Goal: Transaction & Acquisition: Download file/media

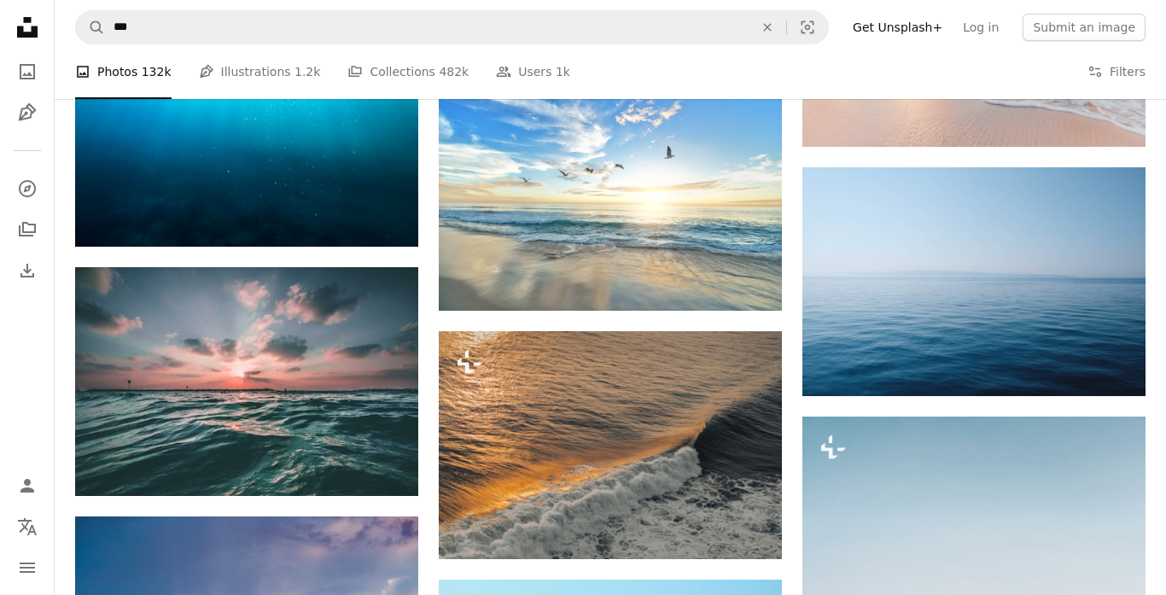
scroll to position [975, 0]
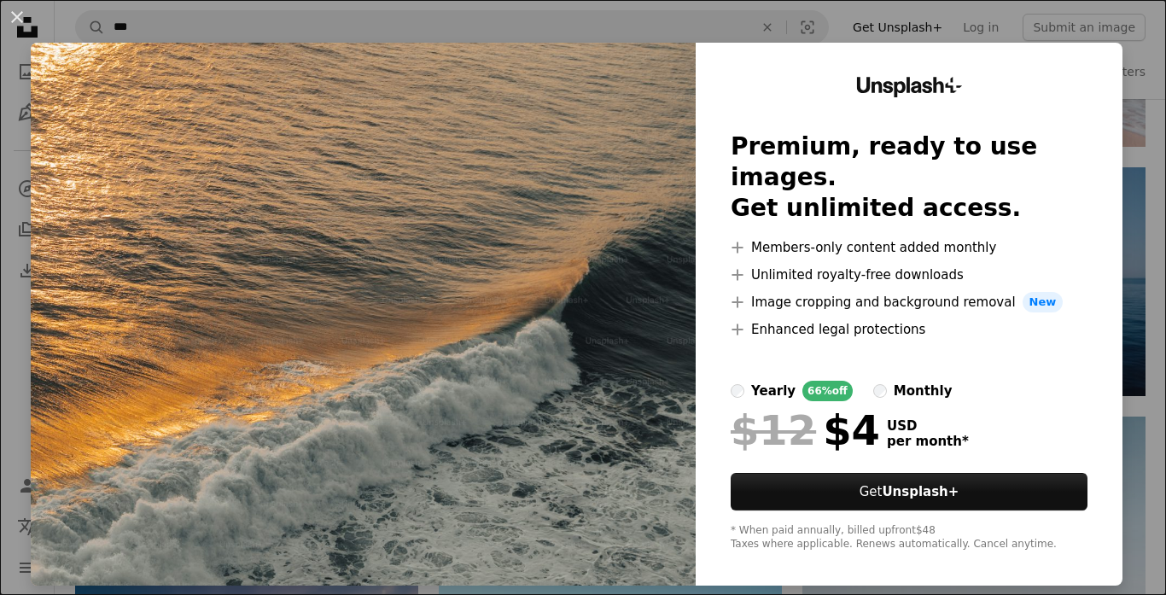
click at [321, 85] on img at bounding box center [363, 314] width 665 height 543
click at [4, 338] on div "An X shape Unsplash+ Premium, ready to use images. Get unlimited access. A plus…" at bounding box center [583, 297] width 1166 height 595
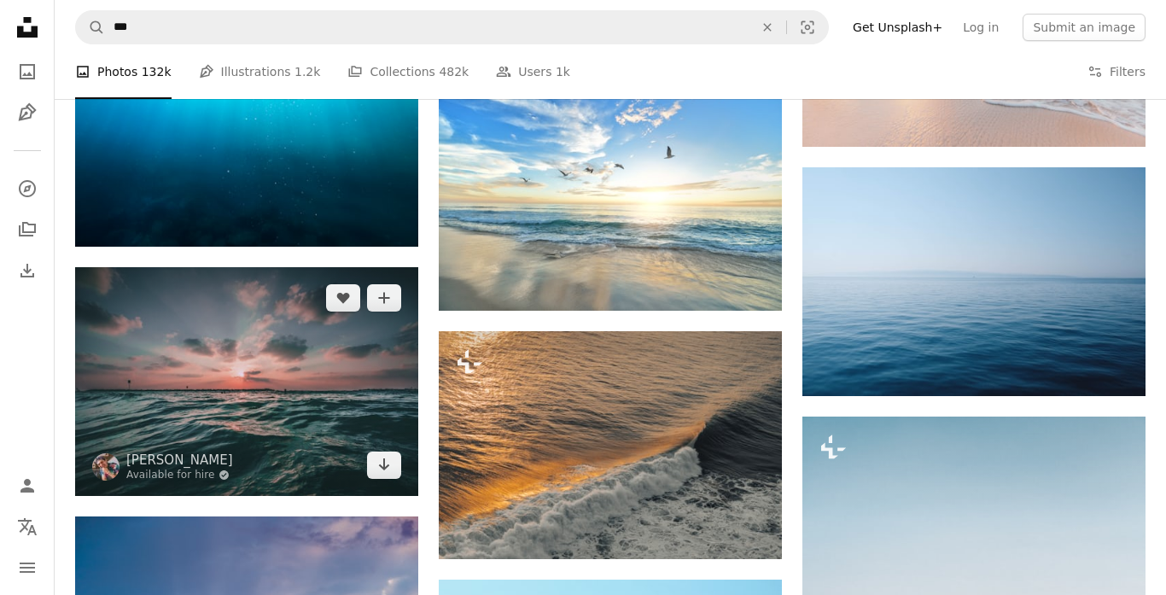
click at [215, 395] on img at bounding box center [246, 381] width 343 height 229
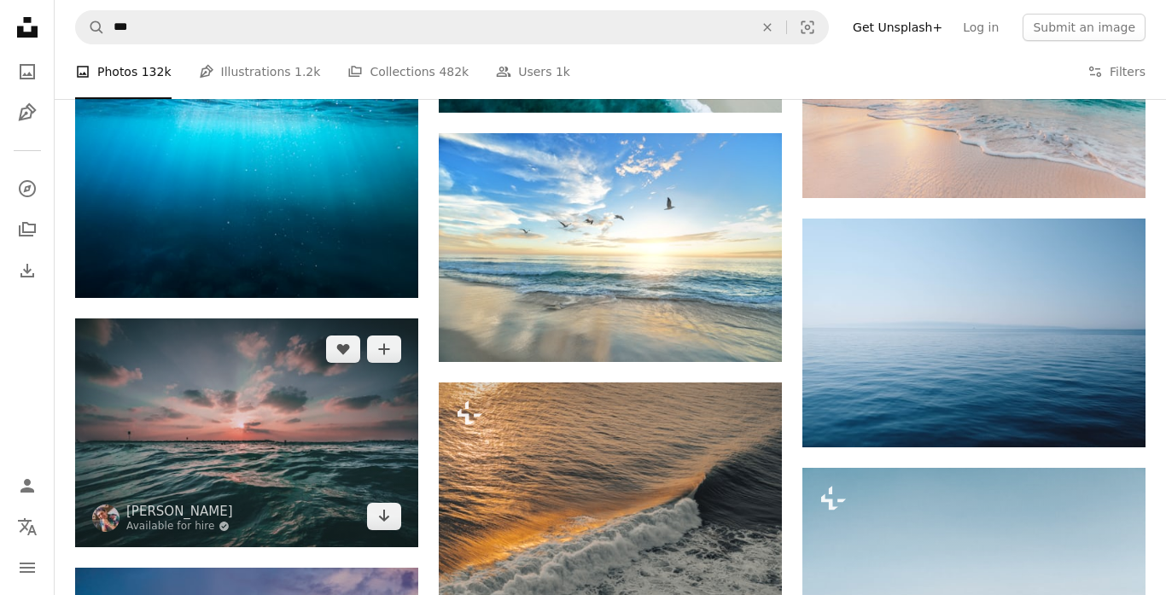
scroll to position [925, 0]
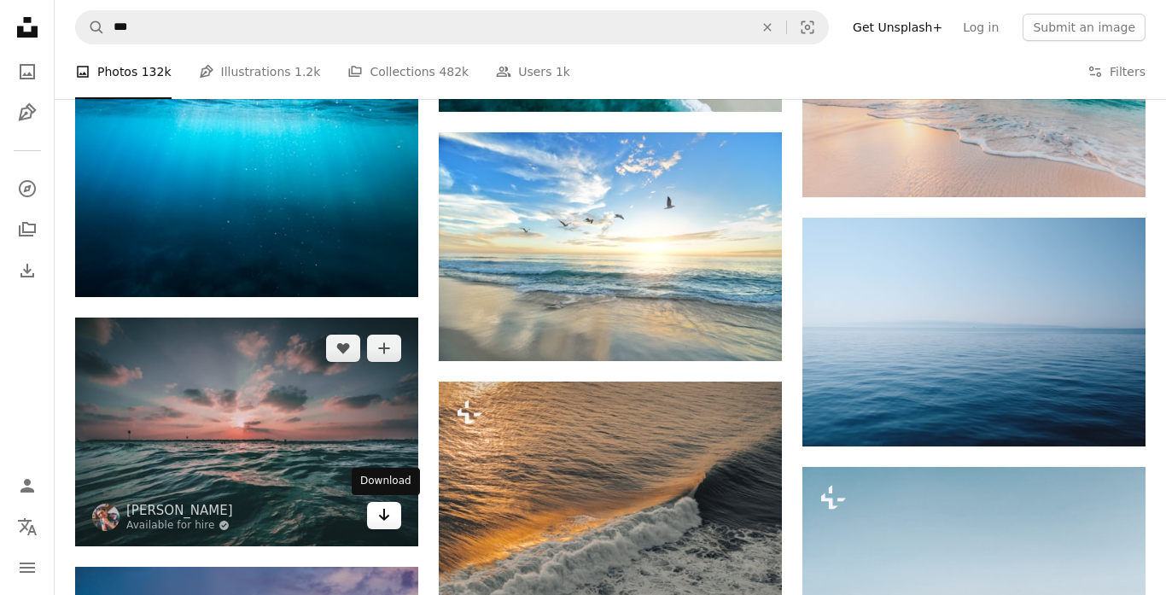
click at [391, 515] on link "Arrow pointing down" at bounding box center [384, 515] width 34 height 27
